Goal: Information Seeking & Learning: Learn about a topic

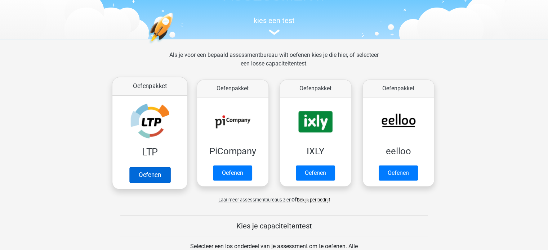
scroll to position [72, 0]
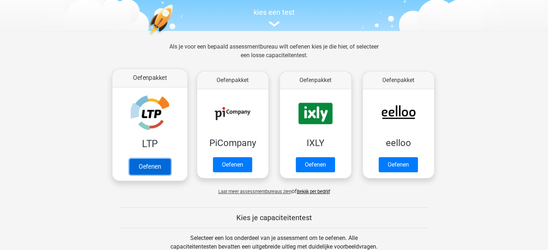
click at [154, 165] on link "Oefenen" at bounding box center [149, 167] width 41 height 16
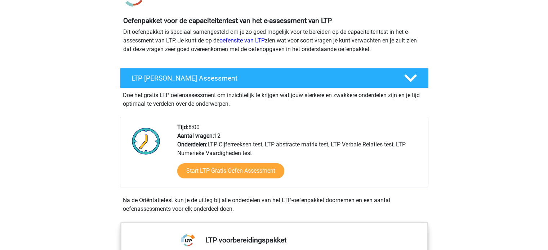
scroll to position [72, 0]
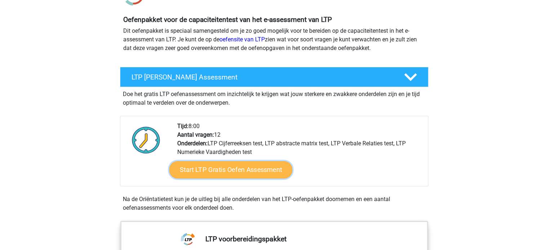
click at [204, 168] on link "Start LTP Gratis Oefen Assessment" at bounding box center [230, 169] width 123 height 17
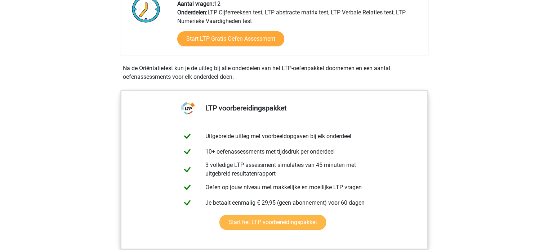
scroll to position [216, 0]
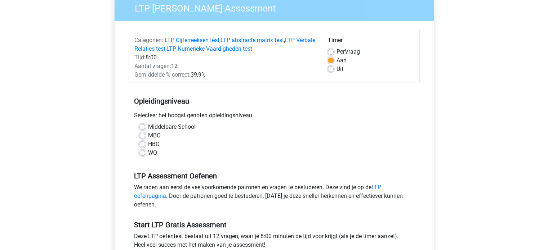
scroll to position [72, 0]
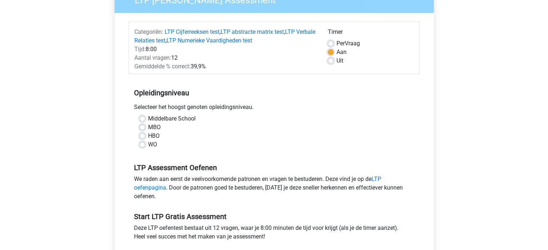
click at [174, 118] on label "Middelbare School" at bounding box center [172, 119] width 48 height 9
click at [145, 118] on input "Middelbare School" at bounding box center [142, 118] width 6 height 7
radio input "true"
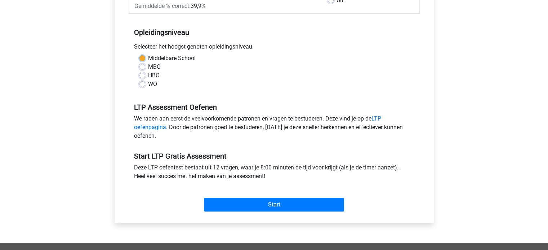
scroll to position [144, 0]
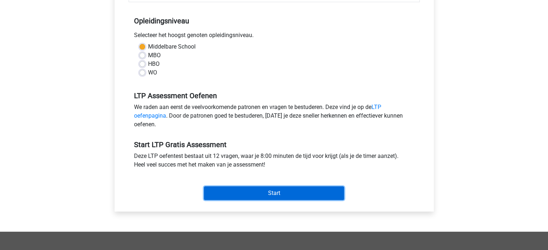
click at [250, 189] on input "Start" at bounding box center [274, 194] width 140 height 14
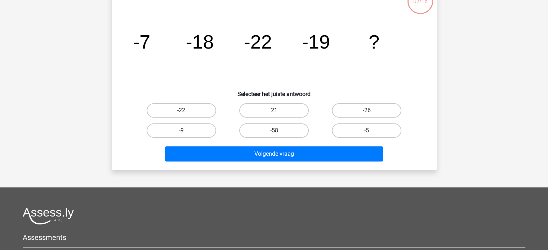
scroll to position [72, 0]
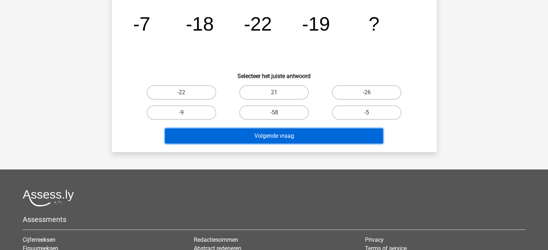
click at [280, 135] on button "Volgende vraag" at bounding box center [274, 136] width 218 height 15
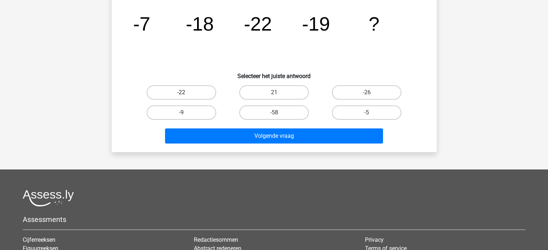
click at [189, 95] on label "-22" at bounding box center [182, 92] width 70 height 14
click at [186, 95] on input "-22" at bounding box center [183, 95] width 5 height 5
radio input "true"
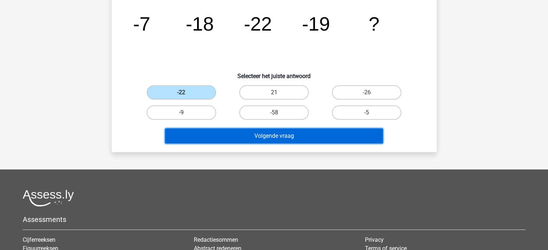
click at [231, 137] on button "Volgende vraag" at bounding box center [274, 136] width 218 height 15
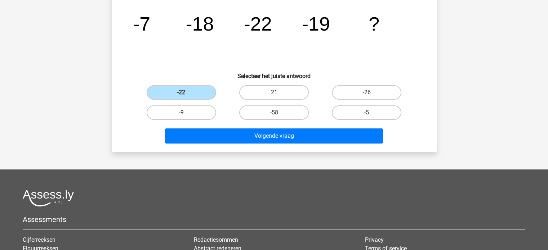
click at [198, 108] on label "-9" at bounding box center [182, 113] width 70 height 14
click at [186, 113] on input "-9" at bounding box center [183, 115] width 5 height 5
radio input "true"
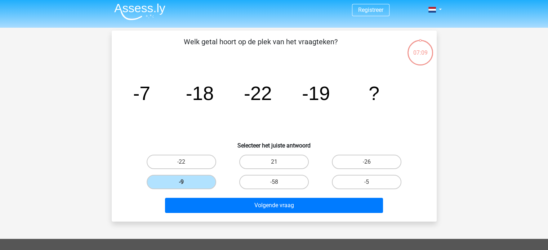
scroll to position [0, 0]
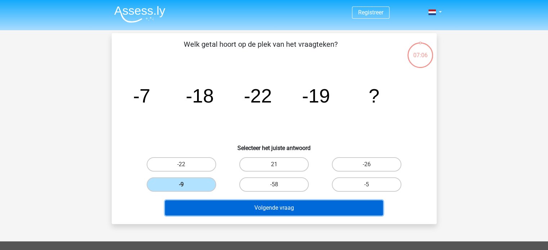
click at [254, 208] on button "Volgende vraag" at bounding box center [274, 208] width 218 height 15
